Goal: Task Accomplishment & Management: Manage account settings

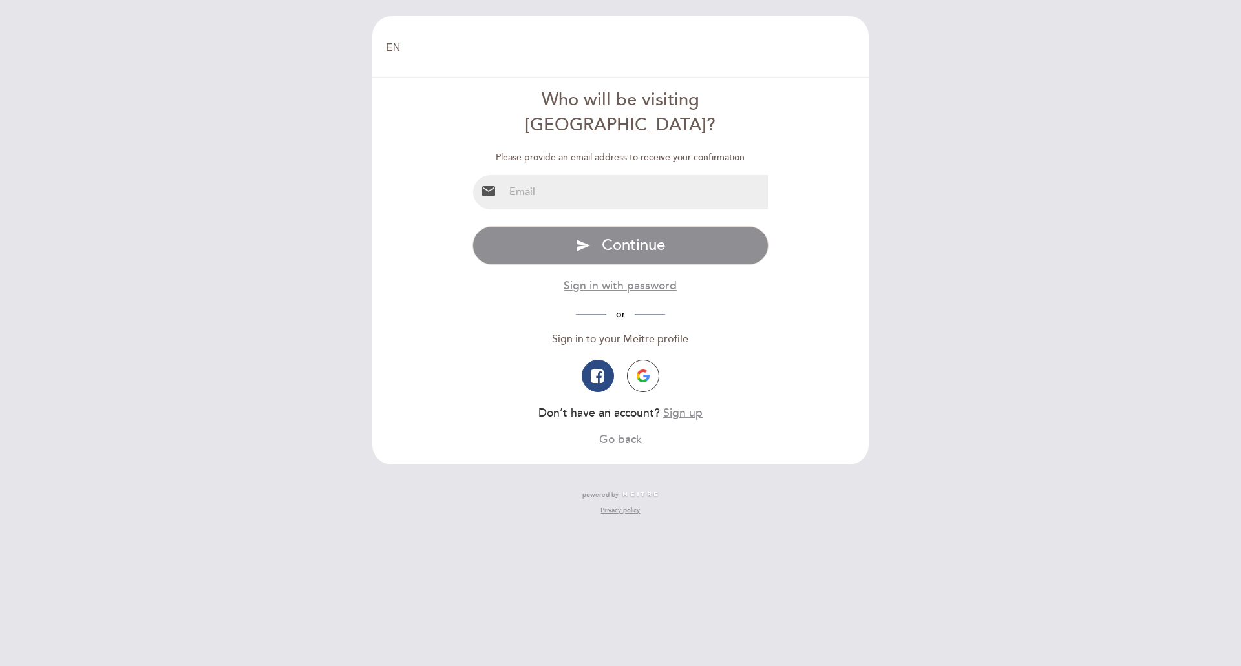
click at [637, 175] on input "email" at bounding box center [636, 192] width 264 height 34
type input "[EMAIL_ADDRESS][DOMAIN_NAME]"
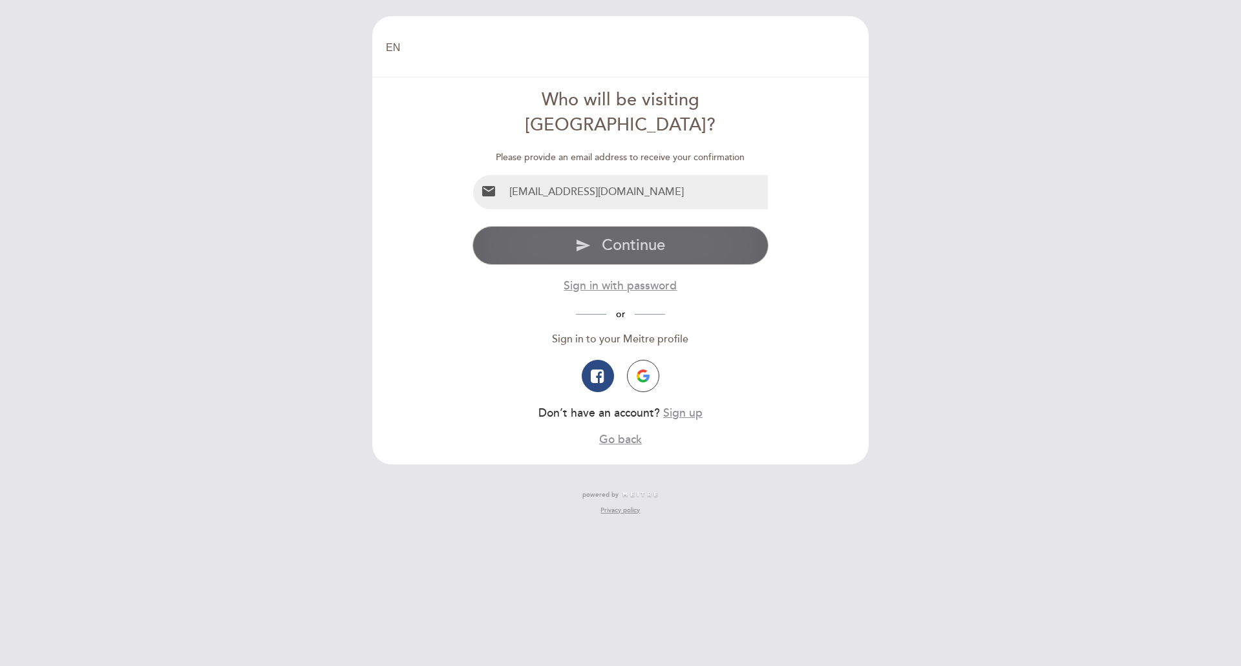
click at [677, 226] on button "send Continue" at bounding box center [620, 245] width 297 height 39
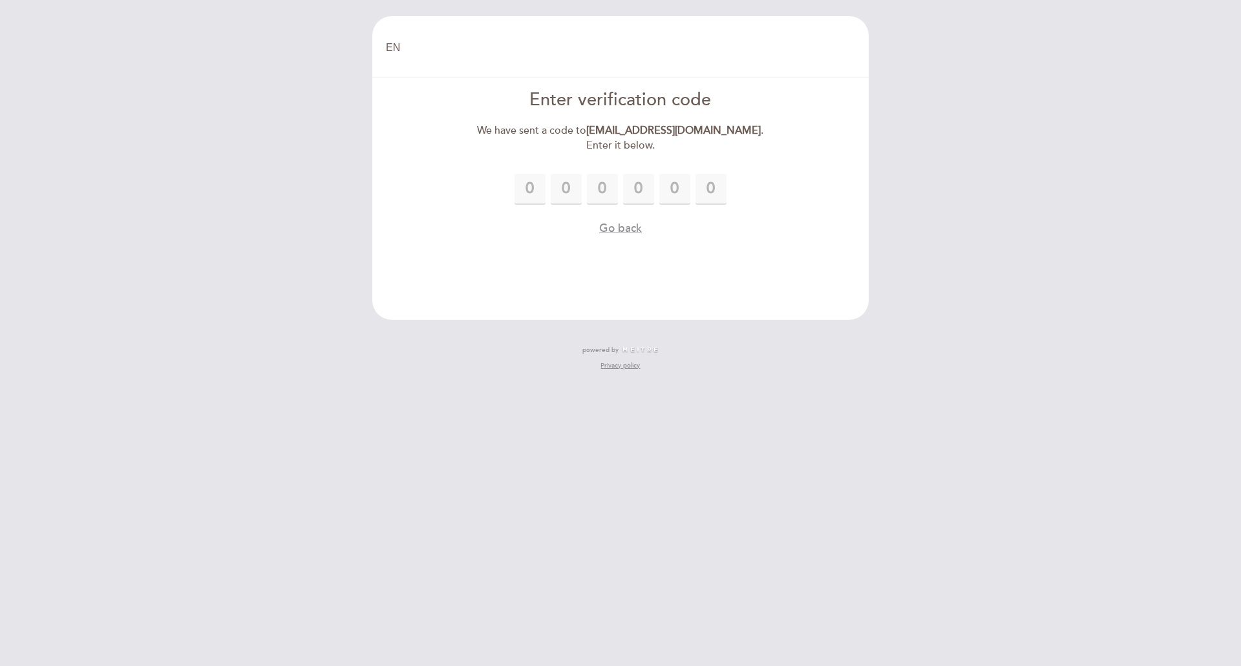
type input "7"
type input "2"
type input "8"
type input "4"
type input "5"
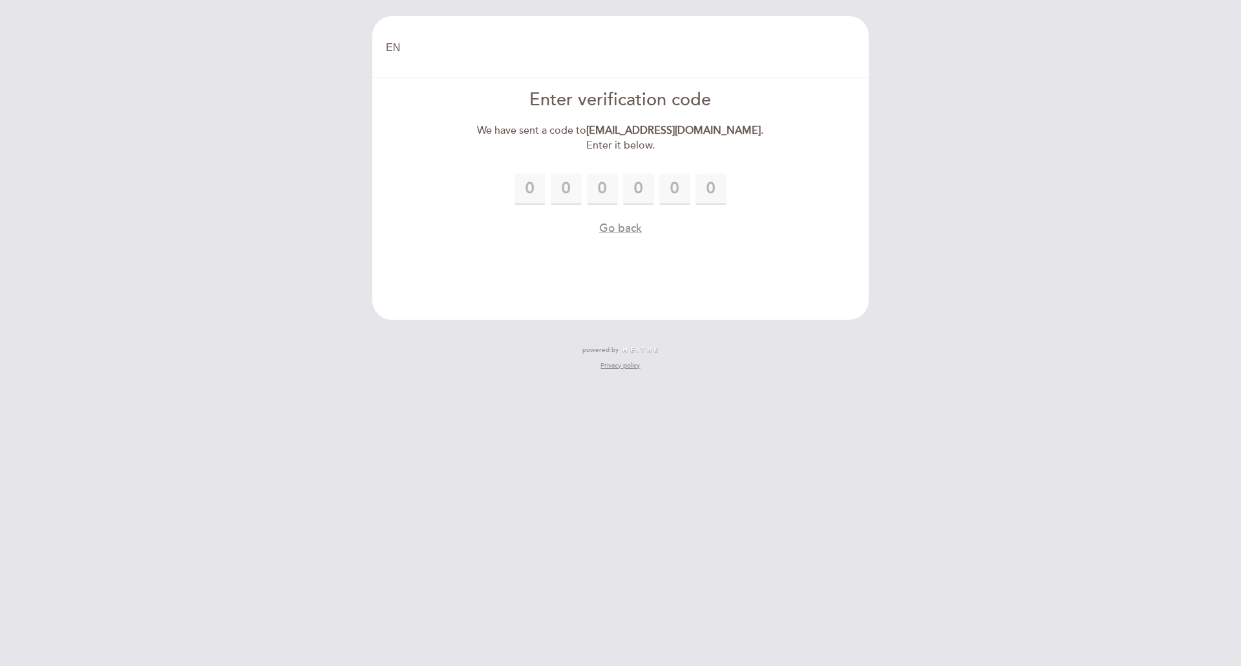
type input "6"
